Goal: Task Accomplishment & Management: Complete application form

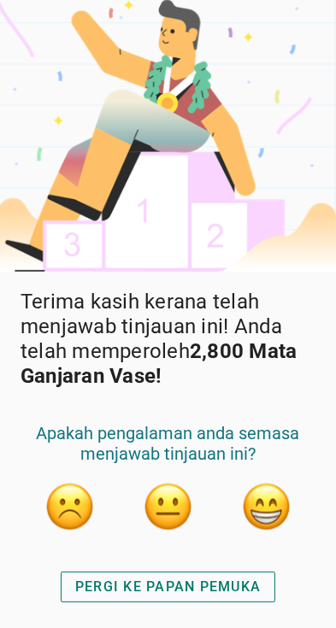
scroll to position [14, 0]
click at [233, 585] on div "PERGI KE PAPAN PEMUKA" at bounding box center [167, 587] width 185 height 21
